Goal: Task Accomplishment & Management: Use online tool/utility

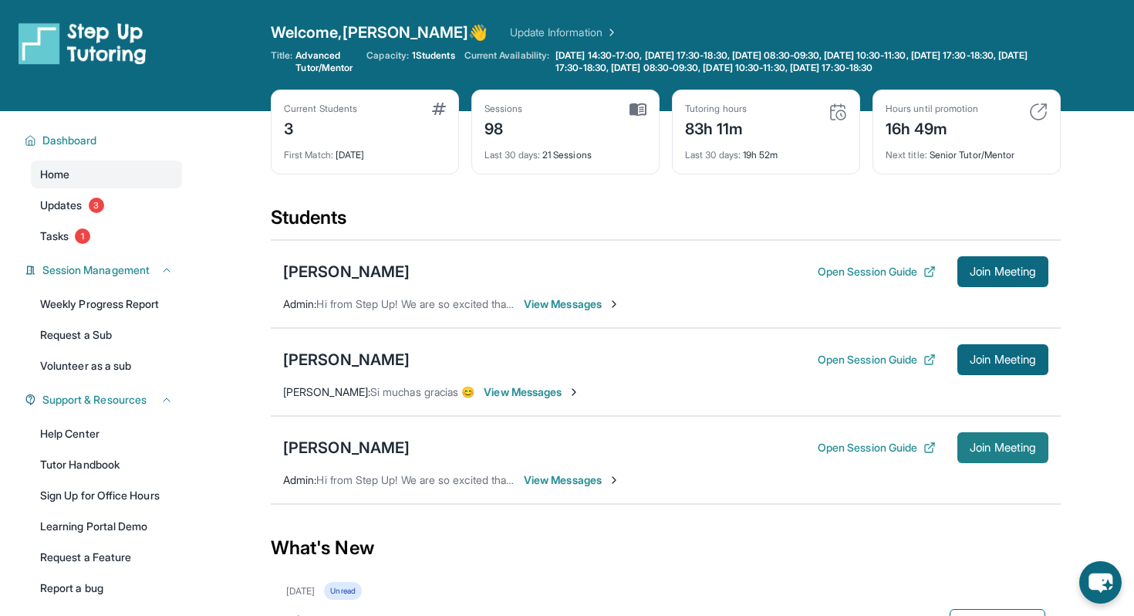
click at [987, 434] on button "Join Meeting" at bounding box center [1002, 447] width 91 height 31
